Goal: Task Accomplishment & Management: Manage account settings

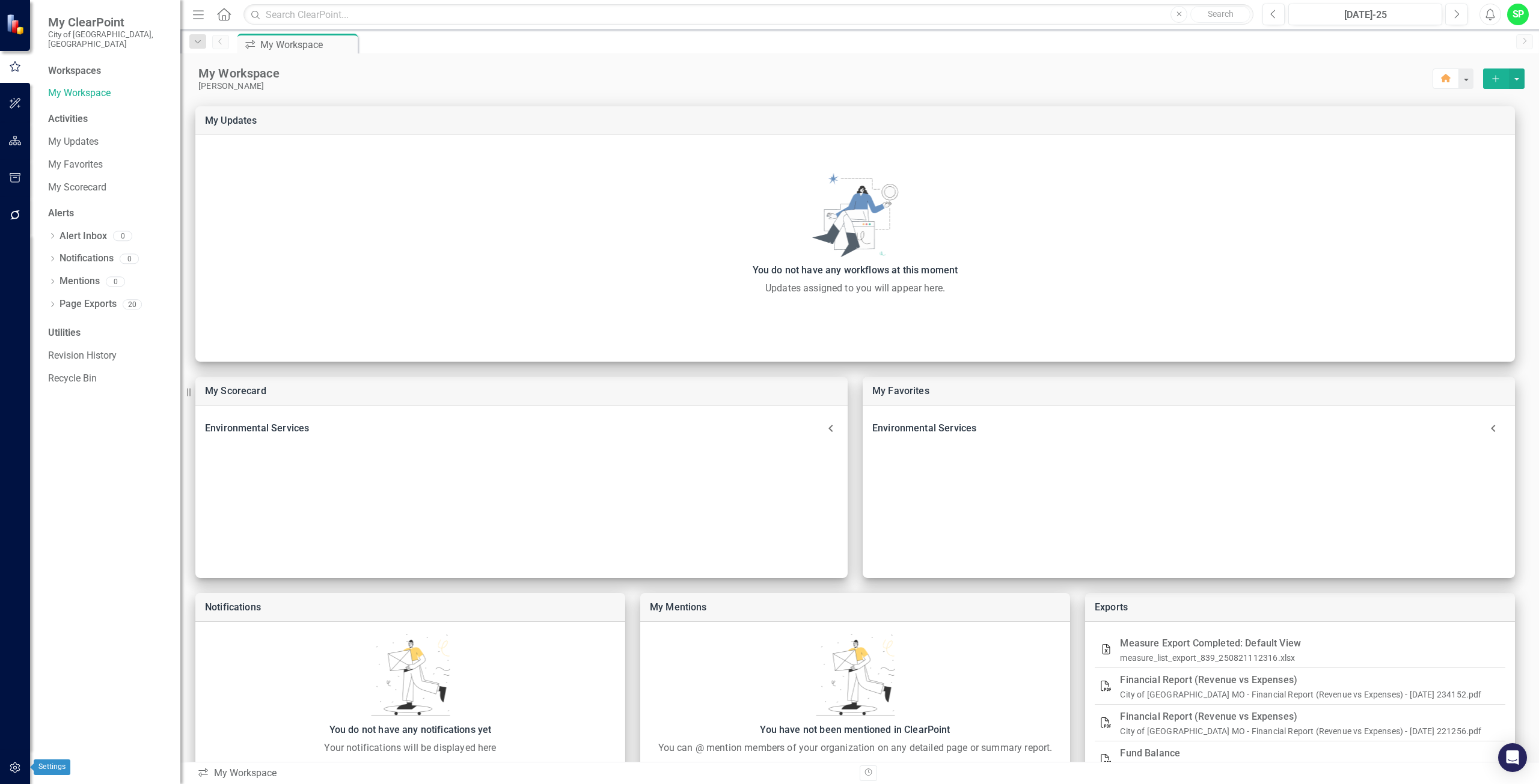
click at [16, 767] on icon "button" at bounding box center [15, 768] width 13 height 9
click at [66, 86] on link "Manage Users" at bounding box center [108, 93] width 120 height 14
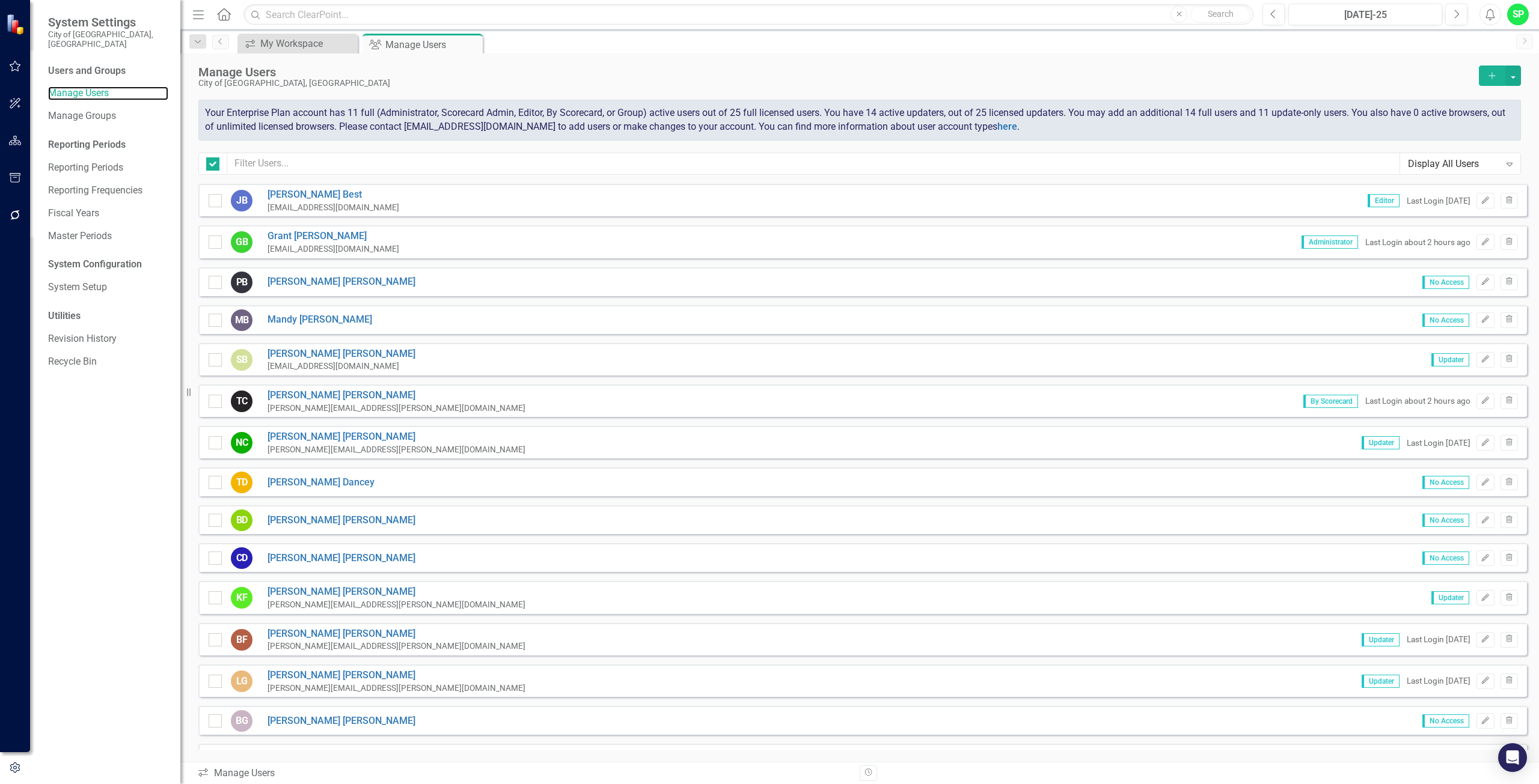
checkbox input "false"
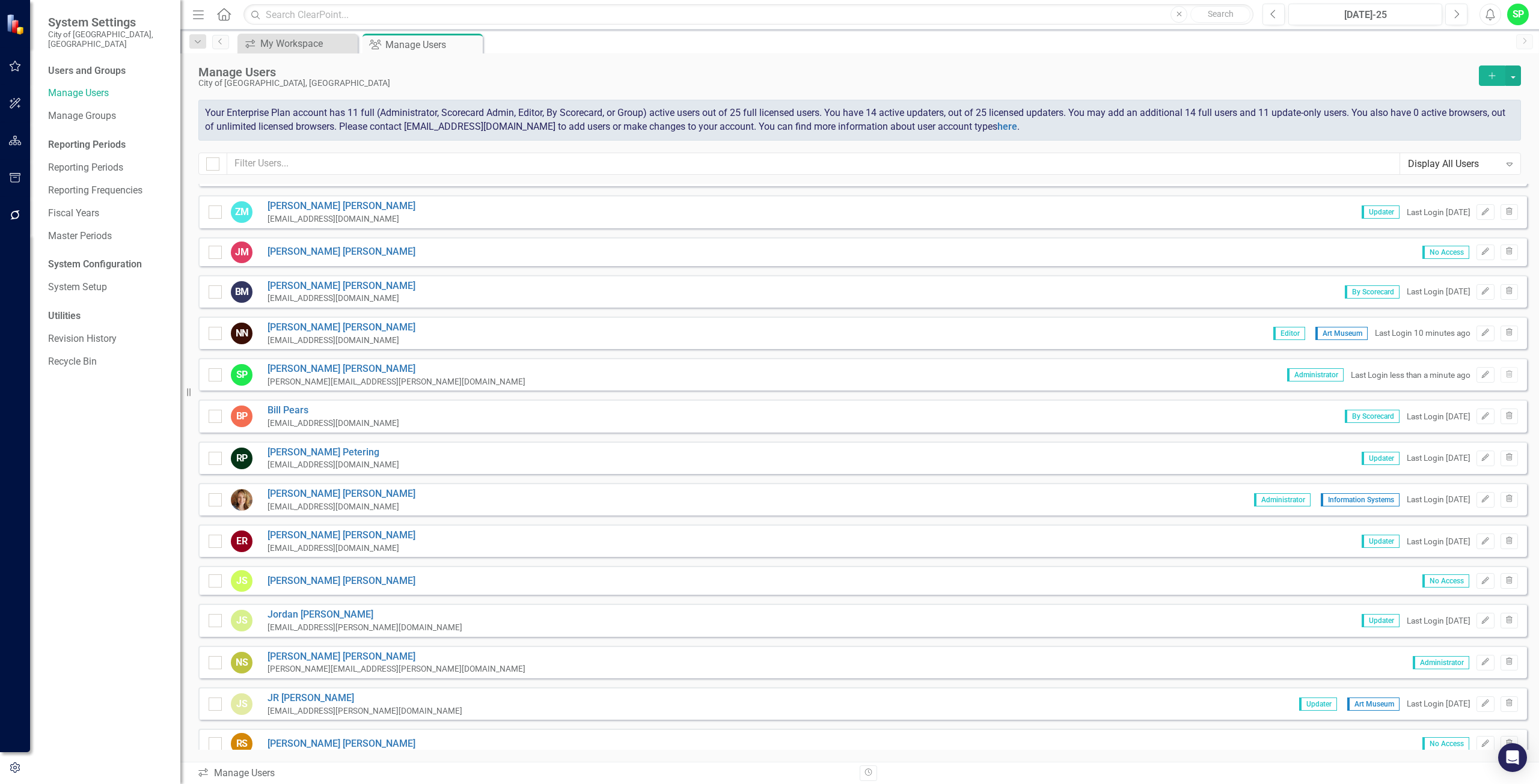
scroll to position [796, 0]
click at [1480, 702] on icon "Edit" at bounding box center [1485, 702] width 9 height 7
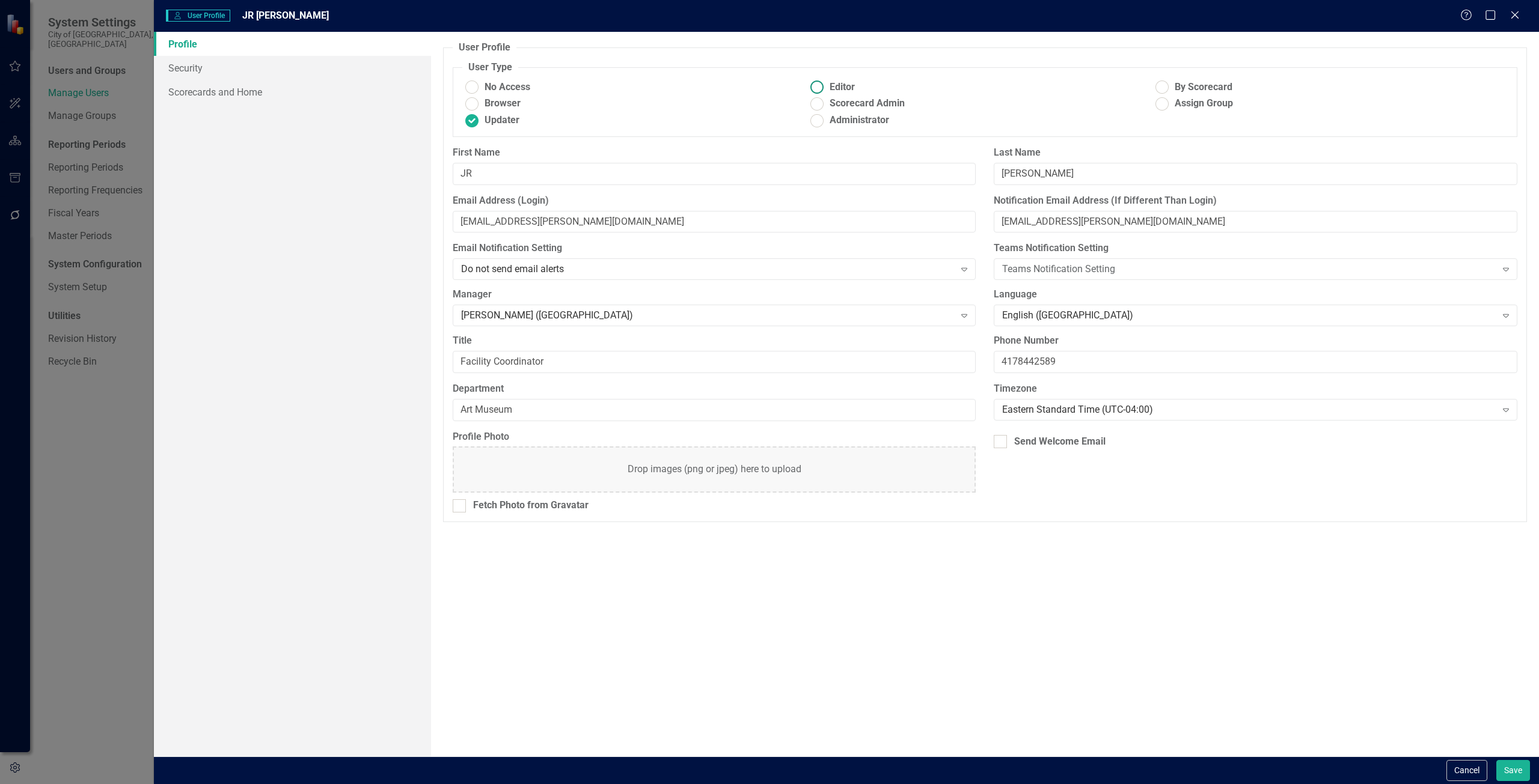
click at [815, 87] on ins at bounding box center [817, 88] width 19 height 19
click at [815, 87] on input "Editor" at bounding box center [817, 88] width 19 height 19
radio input "true"
click at [1516, 766] on button "Save" at bounding box center [1513, 771] width 34 height 21
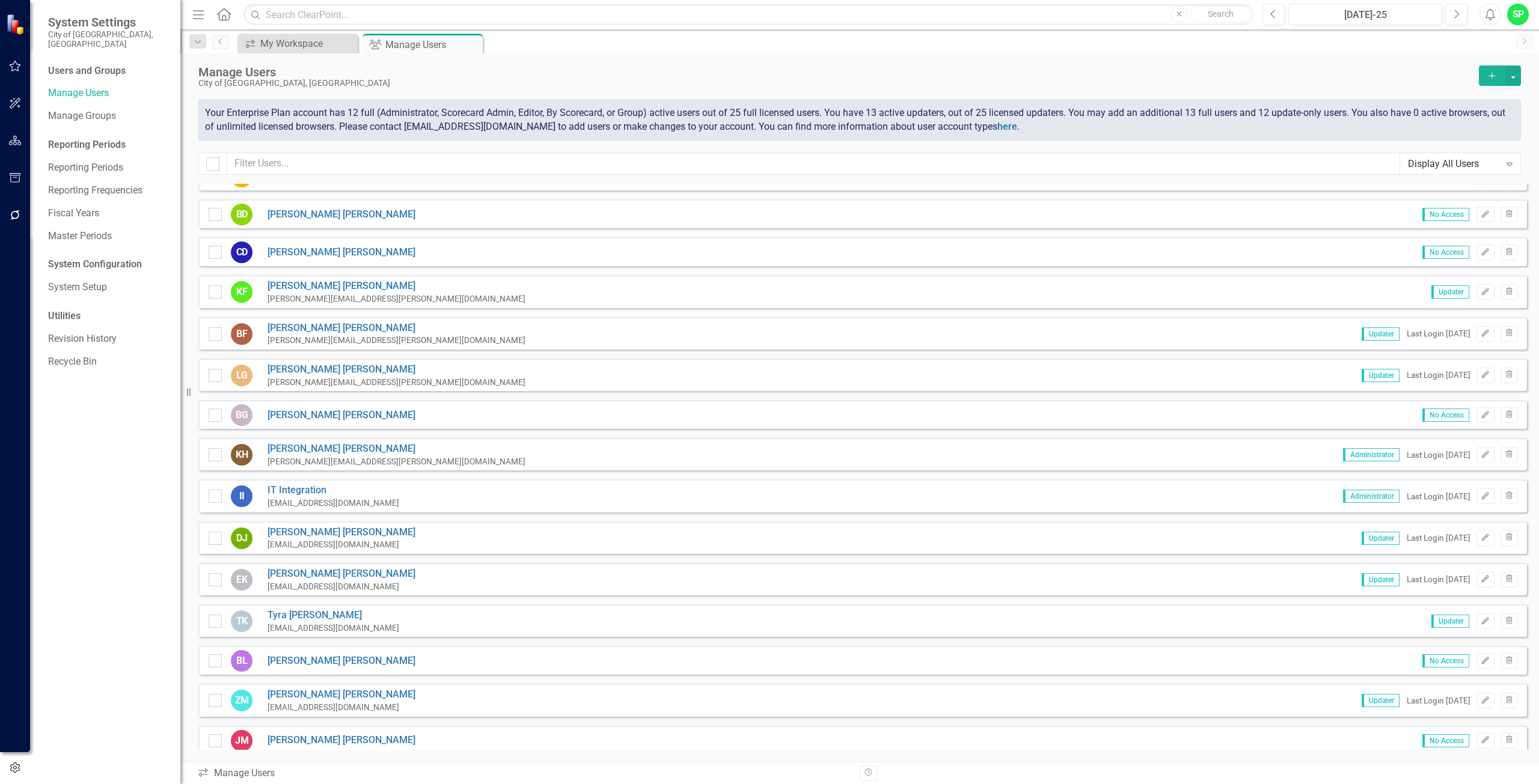
scroll to position [302, 0]
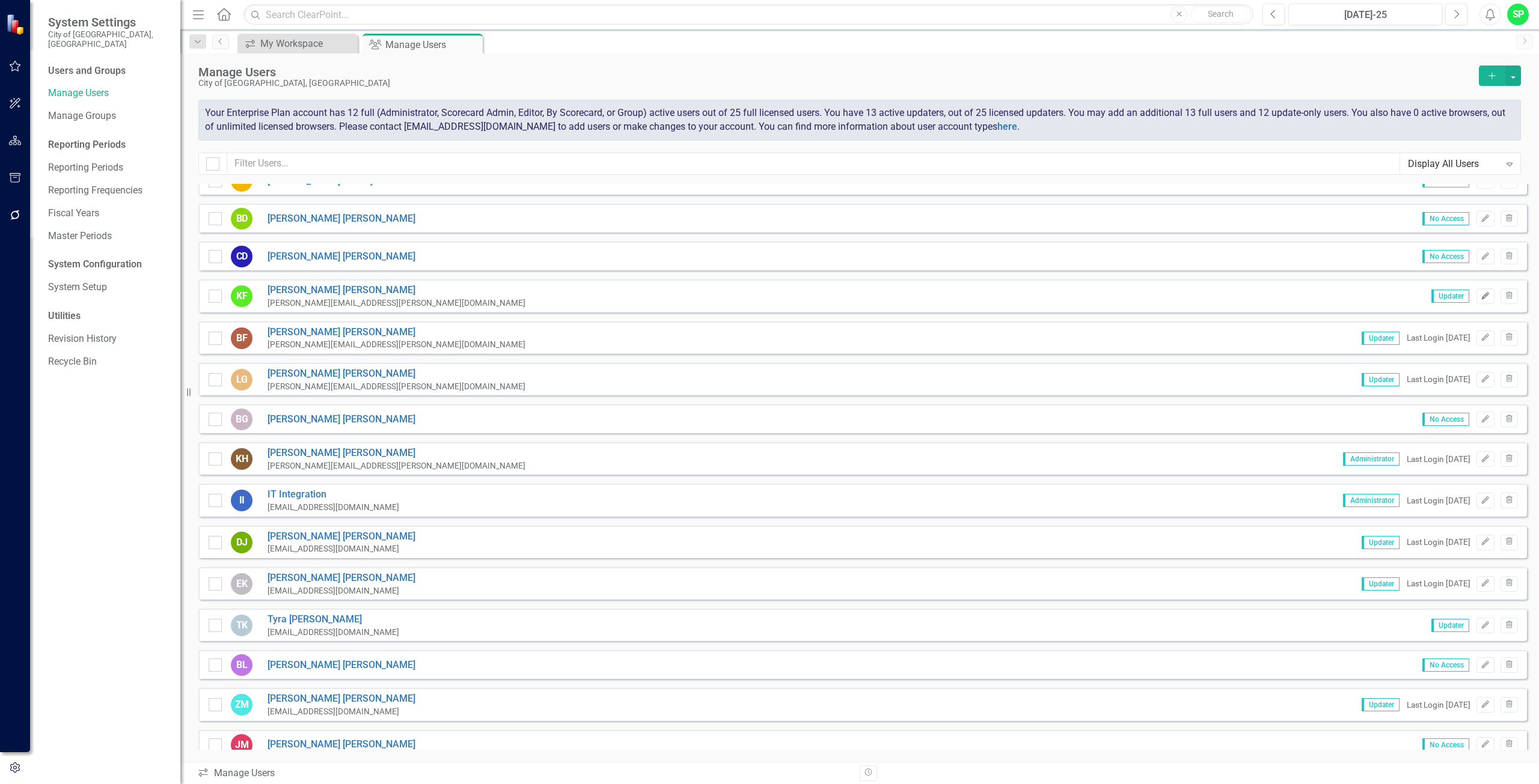
click at [1482, 294] on icon "button" at bounding box center [1485, 296] width 7 height 7
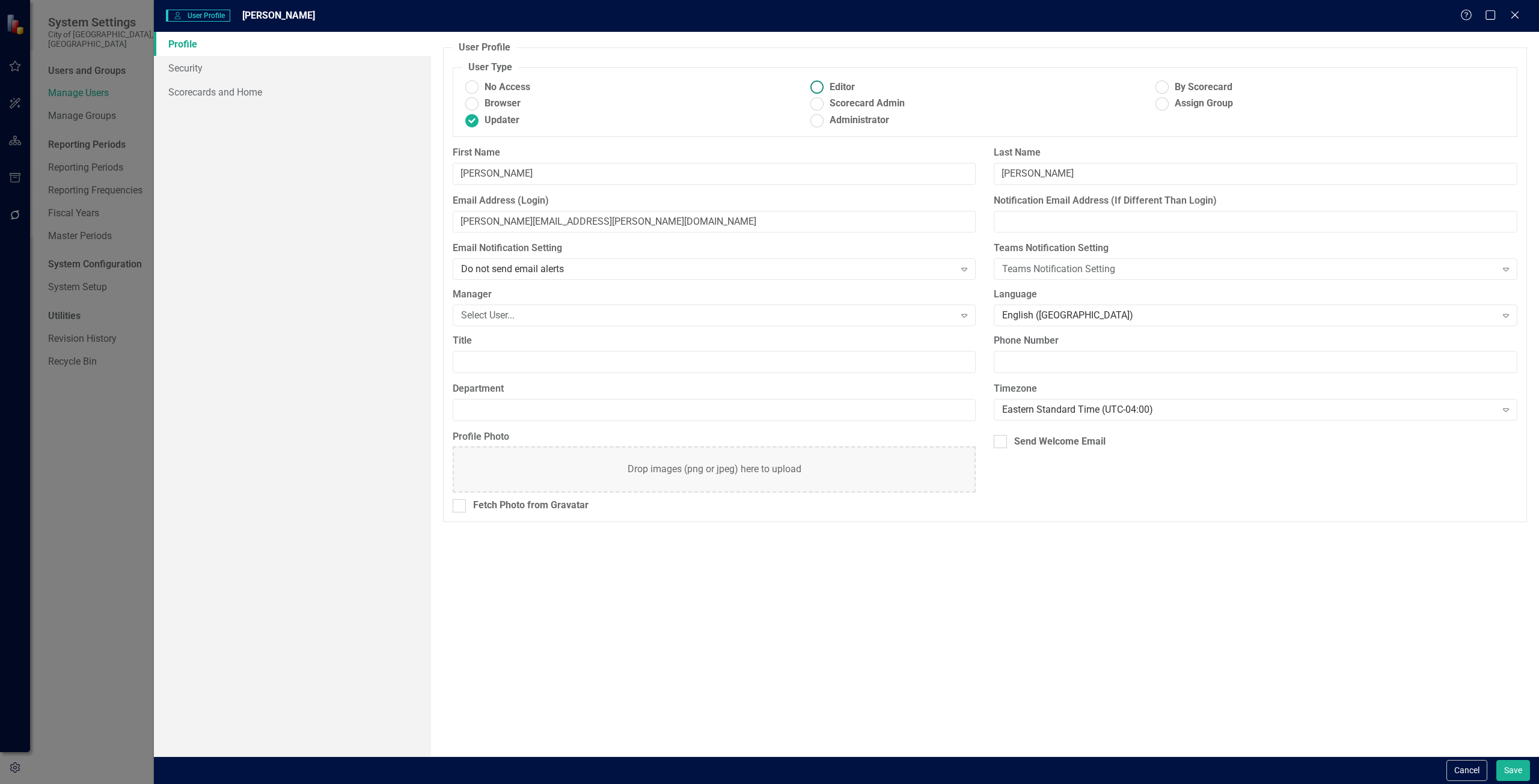
click at [811, 85] on ins at bounding box center [817, 88] width 19 height 19
click at [811, 85] on input "Editor" at bounding box center [817, 88] width 19 height 19
radio input "true"
click at [1517, 772] on button "Save" at bounding box center [1513, 771] width 34 height 21
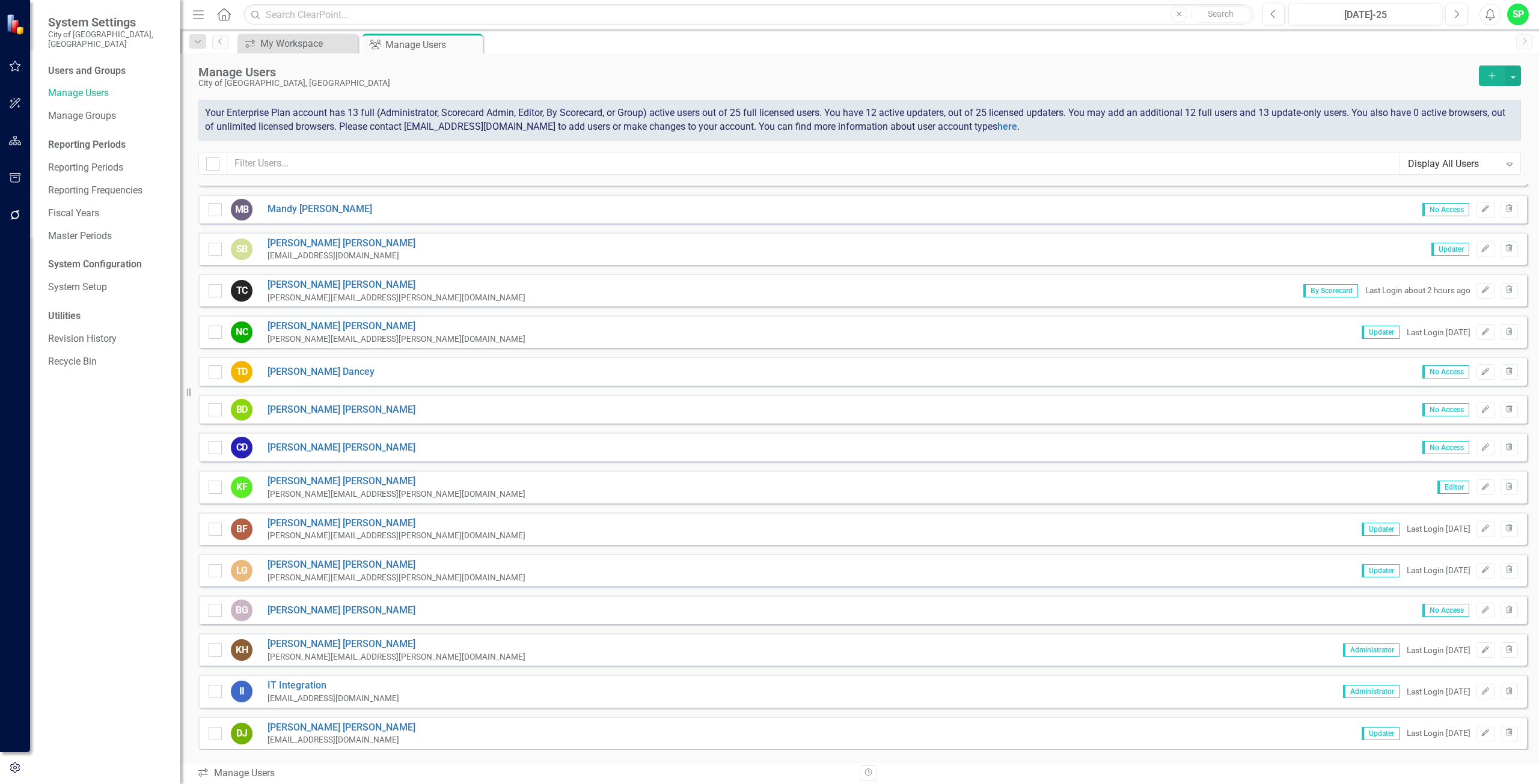
scroll to position [120, 0]
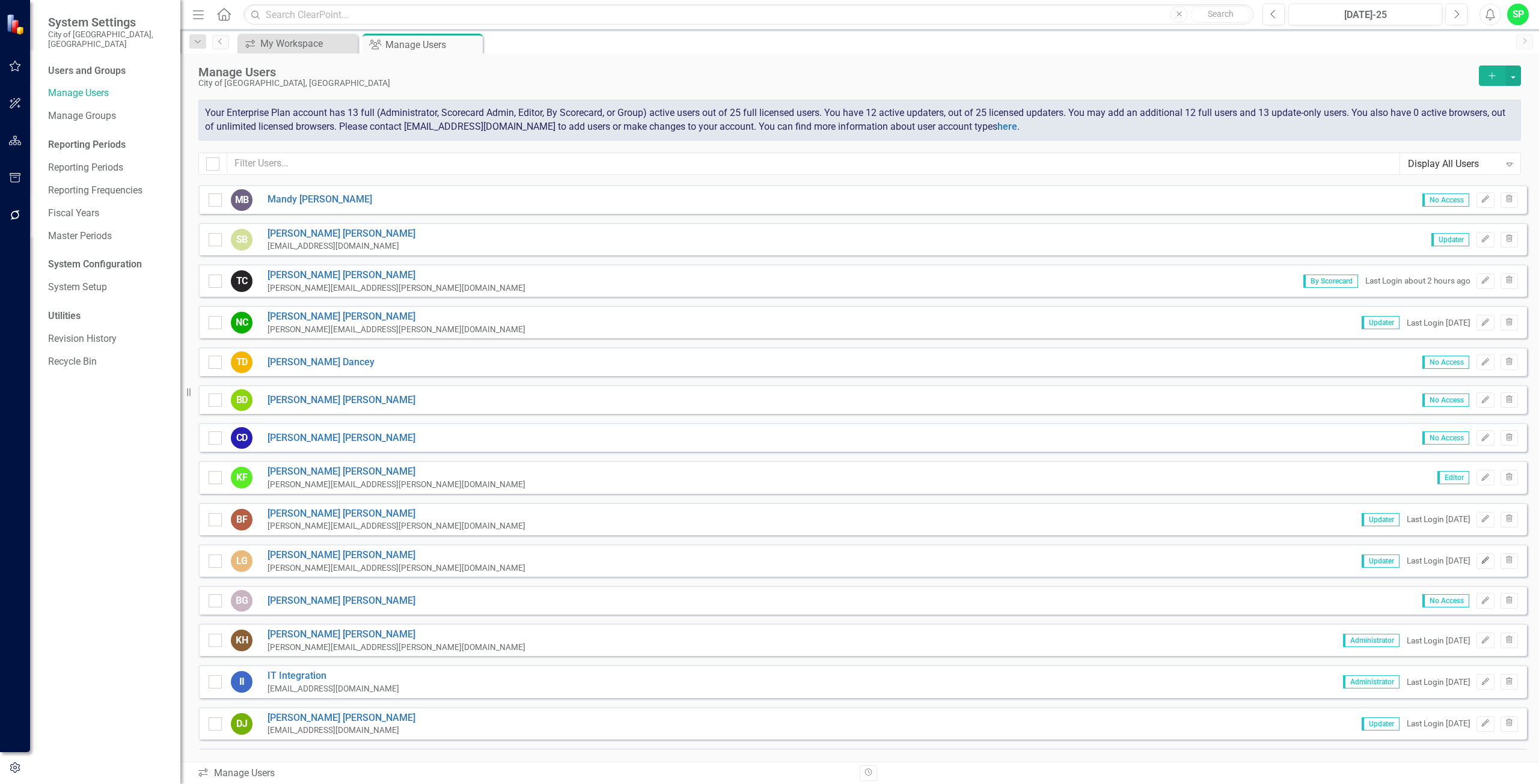
click at [1482, 562] on icon "button" at bounding box center [1485, 560] width 7 height 7
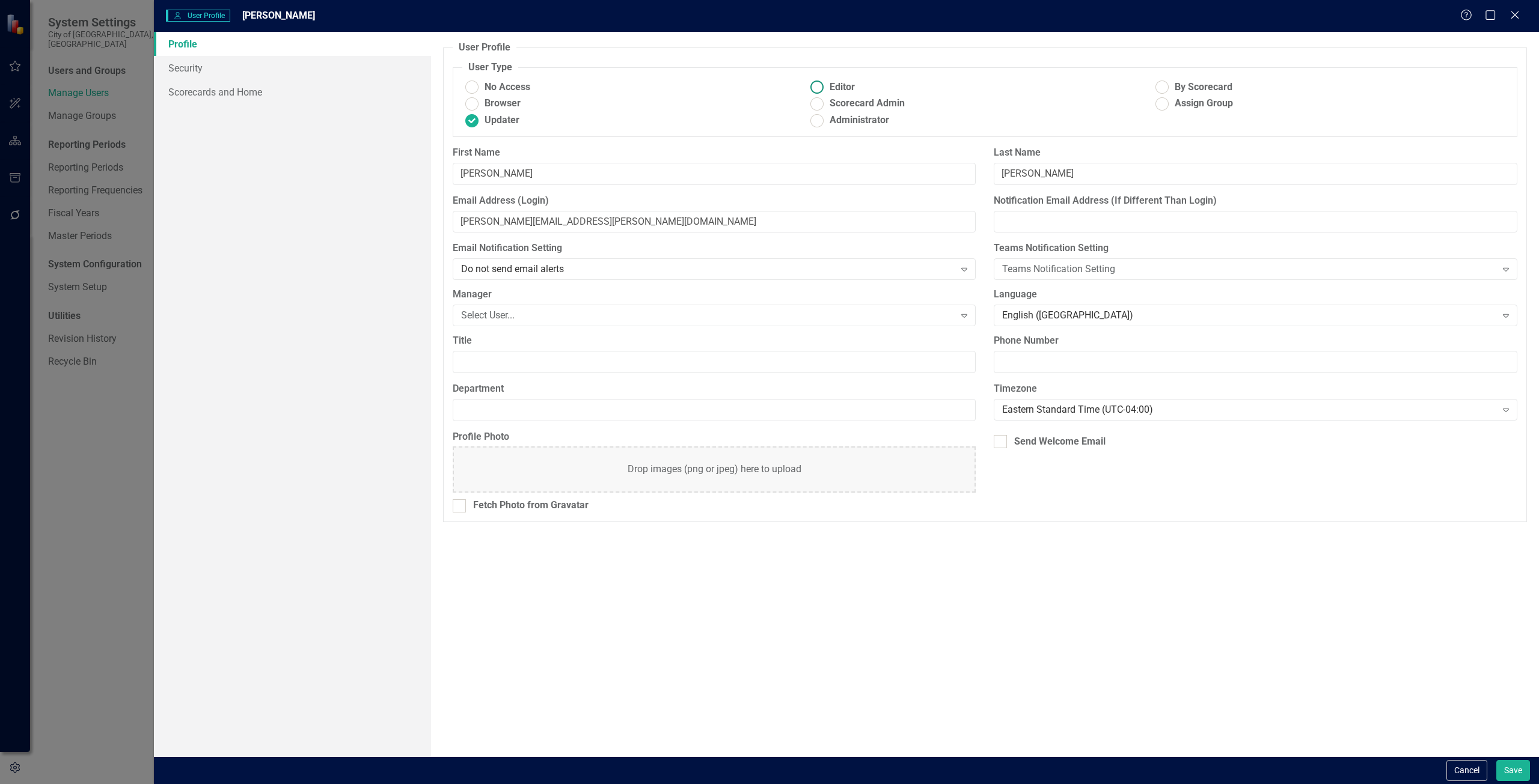
click at [815, 88] on ins at bounding box center [817, 88] width 19 height 19
click at [815, 88] on input "Editor" at bounding box center [817, 88] width 19 height 19
radio input "true"
click at [1504, 765] on button "Save" at bounding box center [1513, 771] width 34 height 21
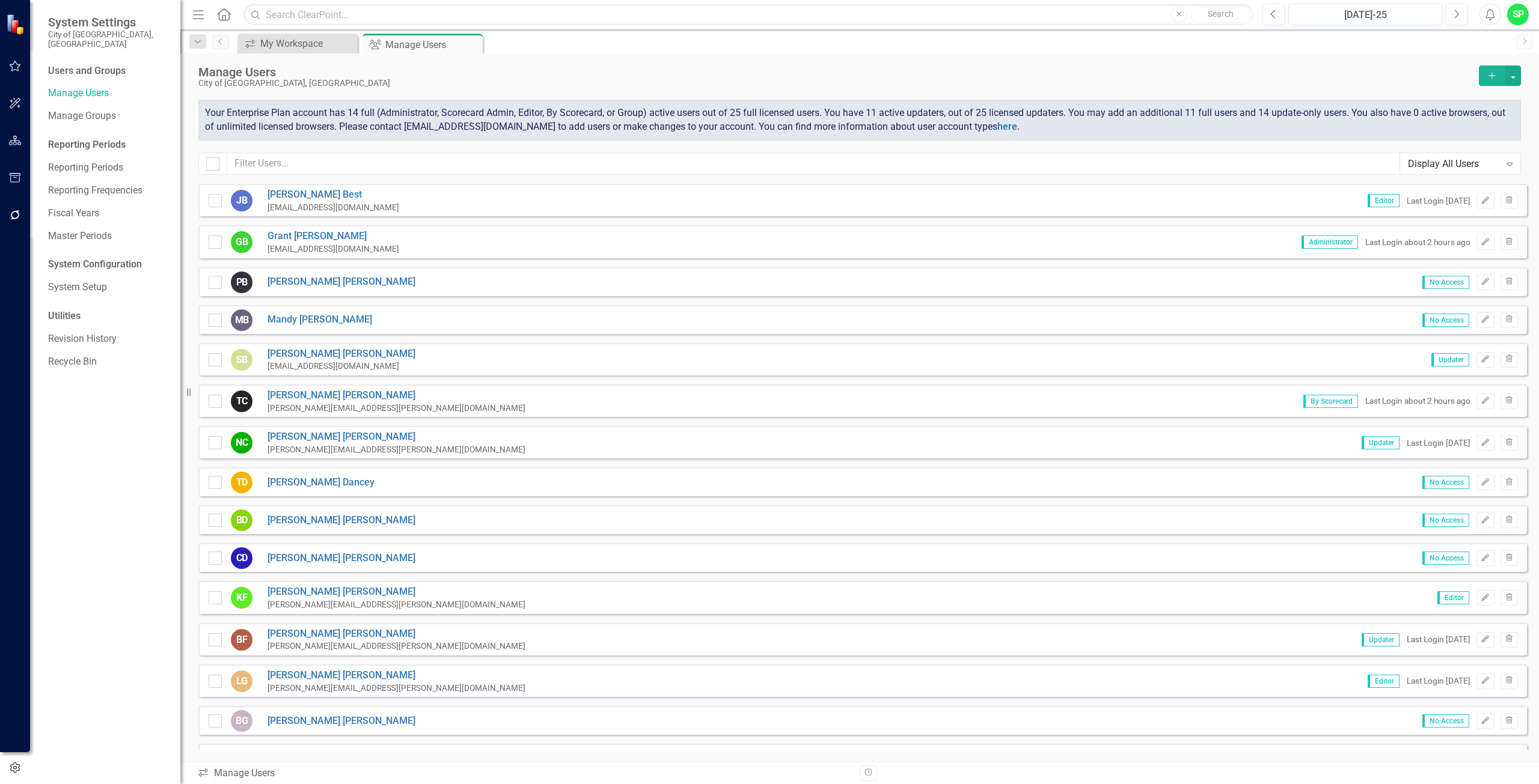
scroll to position [15, 0]
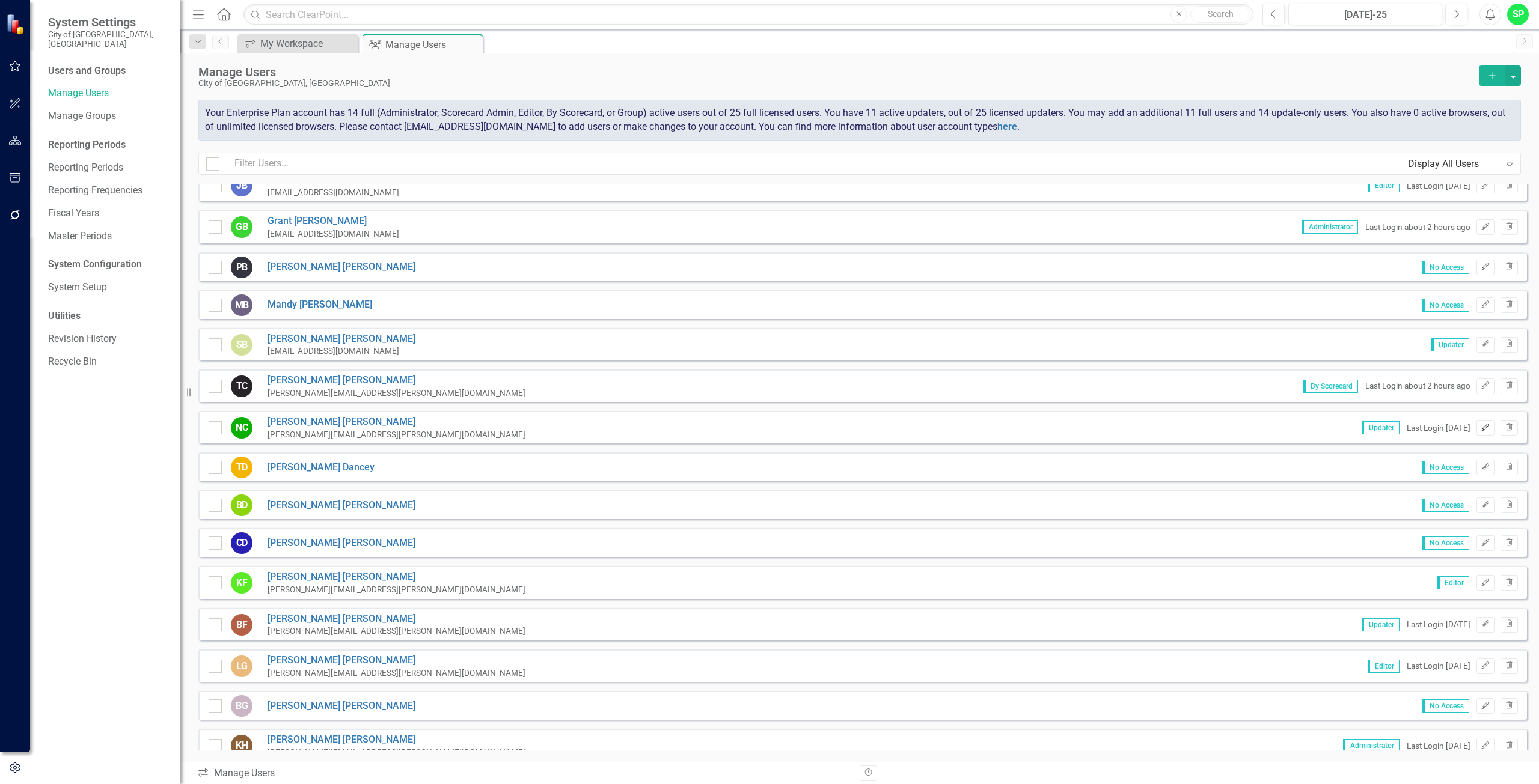
click at [1480, 427] on icon "Edit" at bounding box center [1485, 427] width 9 height 7
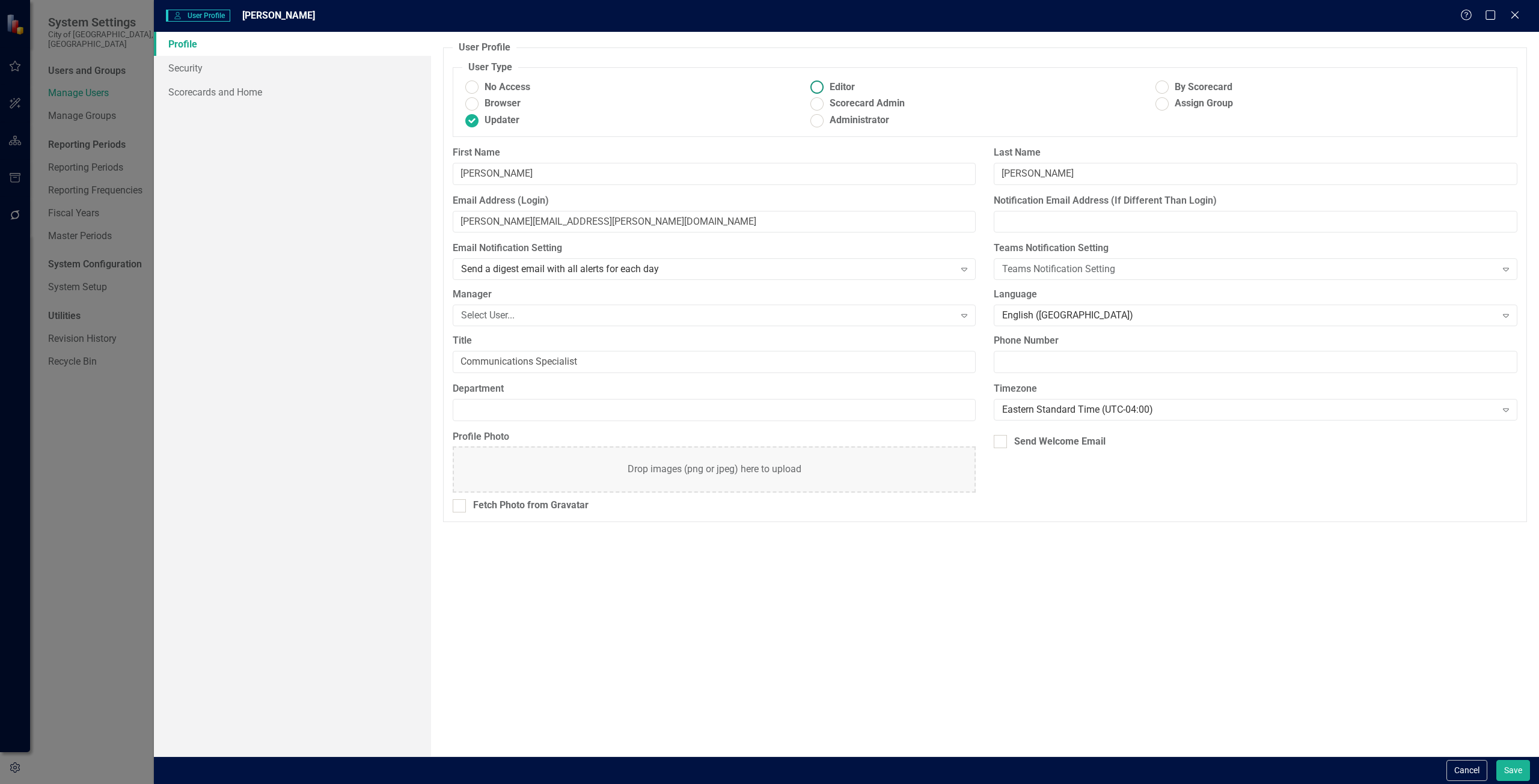
click at [818, 86] on ins at bounding box center [817, 88] width 19 height 19
click at [818, 86] on input "Editor" at bounding box center [817, 88] width 19 height 19
radio input "true"
click at [1515, 767] on button "Save" at bounding box center [1513, 771] width 34 height 21
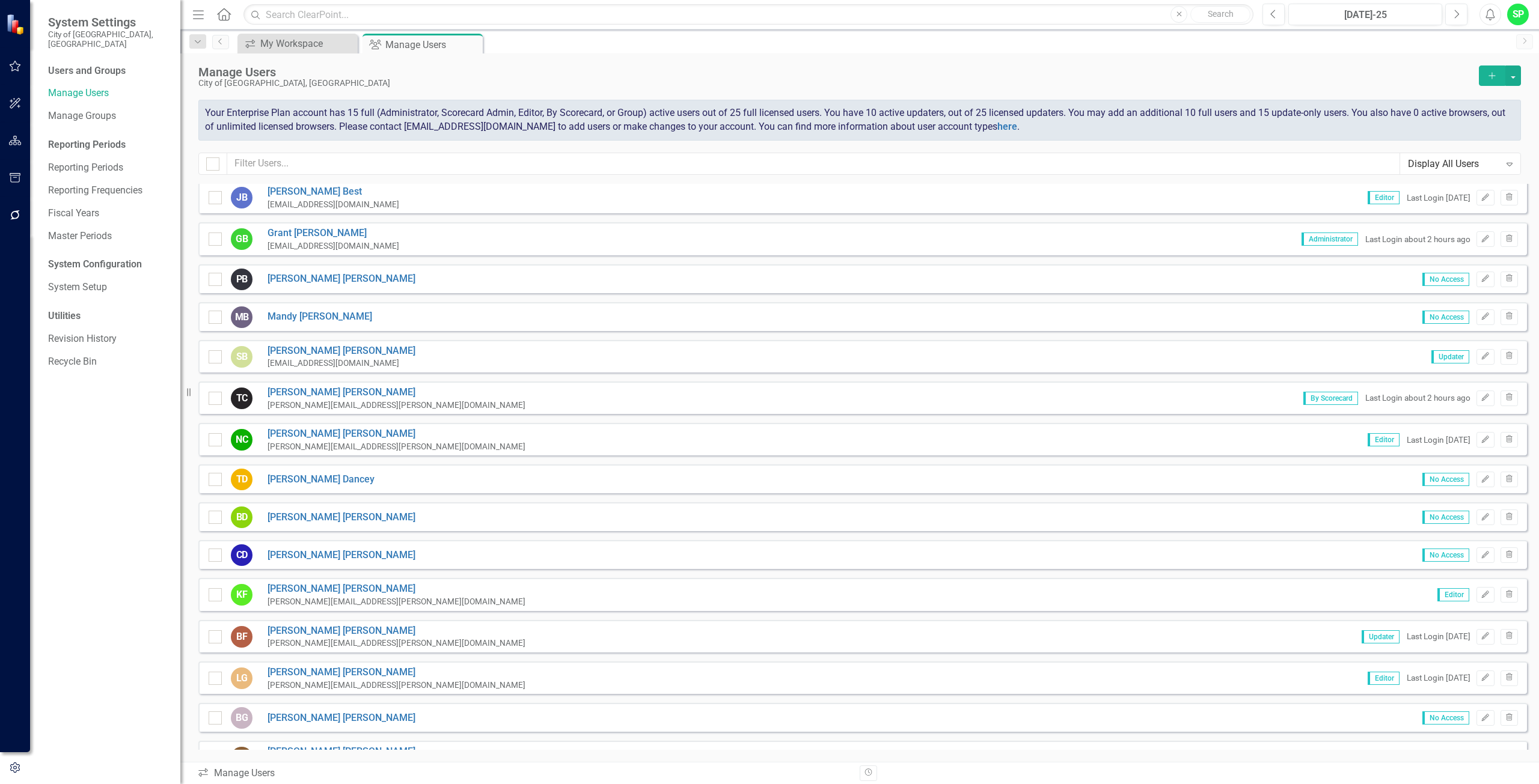
scroll to position [0, 0]
click at [1480, 361] on icon "Edit" at bounding box center [1485, 359] width 9 height 7
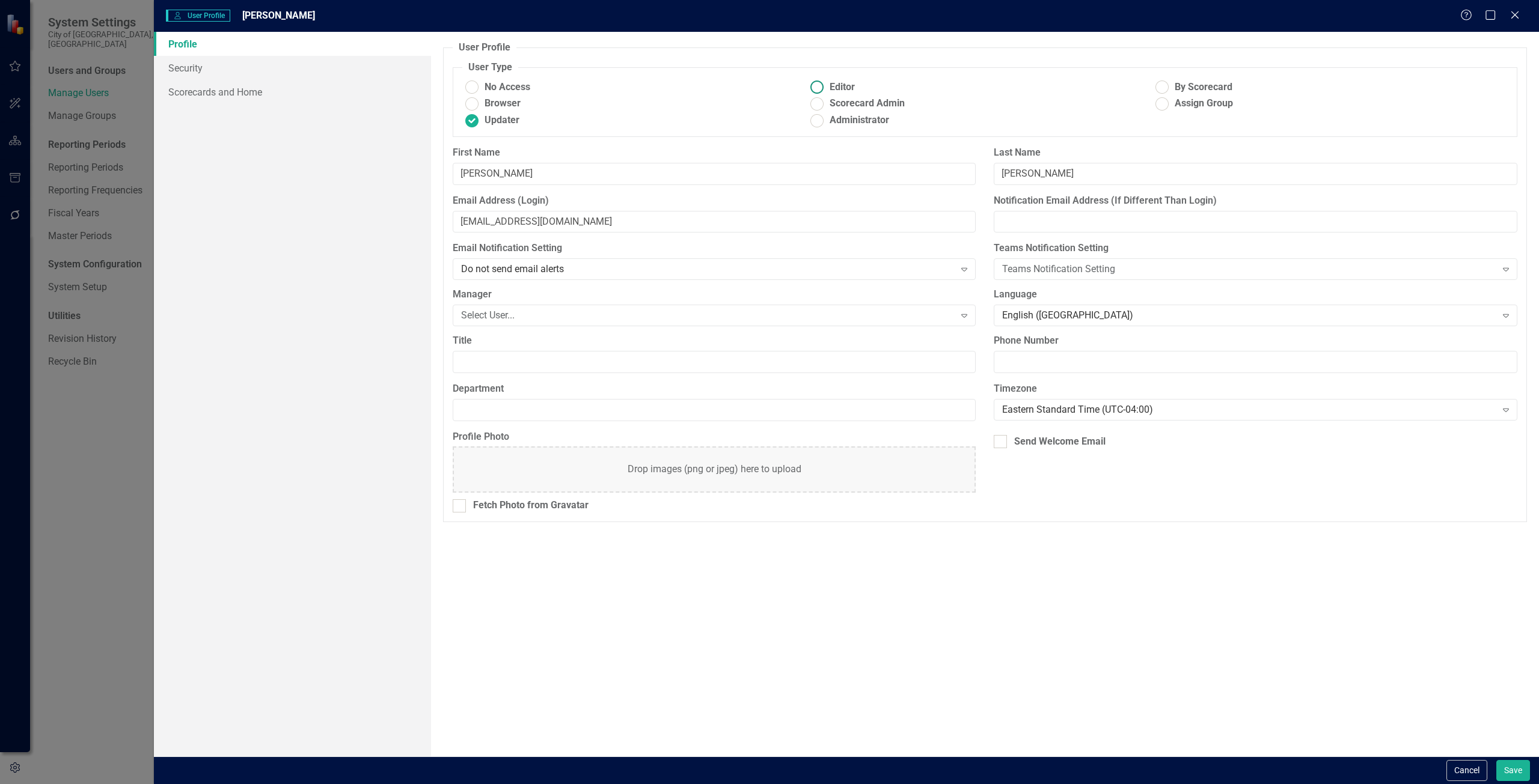
click at [820, 85] on ins at bounding box center [817, 88] width 19 height 19
click at [820, 85] on input "Editor" at bounding box center [817, 88] width 19 height 19
radio input "true"
click at [1512, 767] on button "Save" at bounding box center [1513, 771] width 34 height 21
